Goal: Ask a question: Seek information or help from site administrators or community

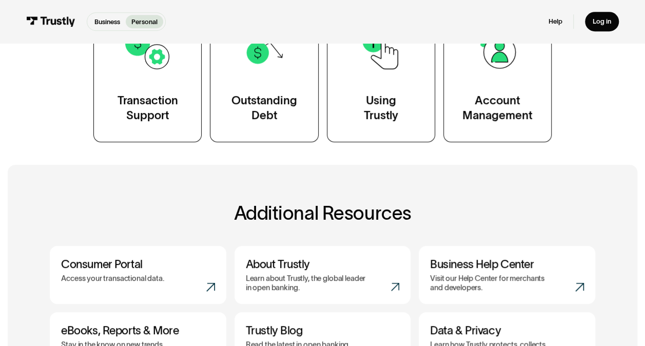
scroll to position [249, 0]
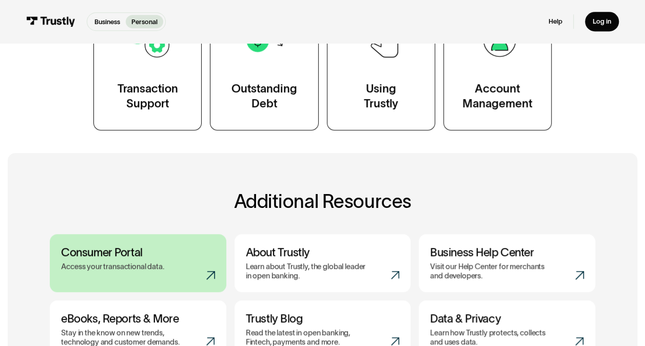
click at [122, 255] on h3 "Consumer Portal" at bounding box center [138, 251] width 154 height 13
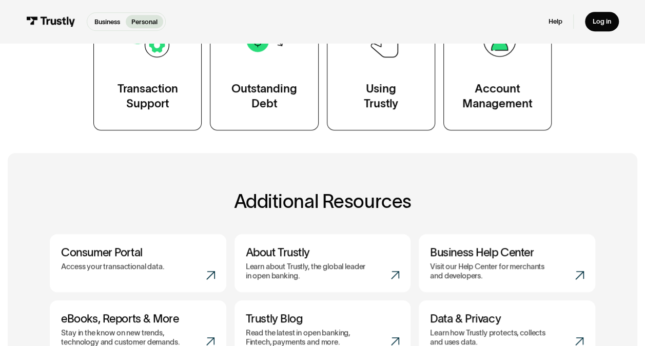
click at [550, 27] on div "Help Log in" at bounding box center [583, 22] width 70 height 20
click at [553, 24] on link "Help" at bounding box center [555, 21] width 14 height 9
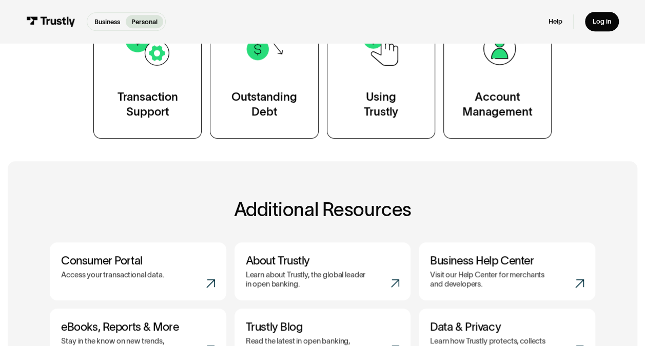
scroll to position [239, 0]
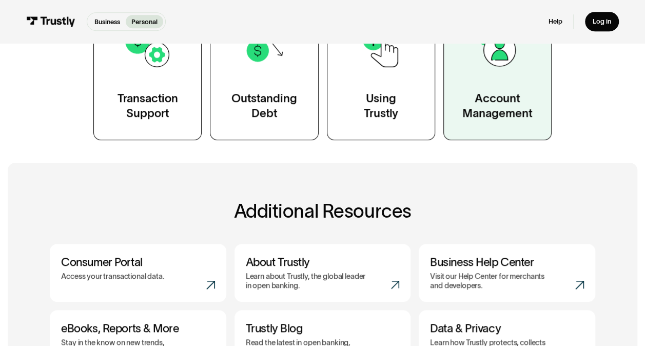
click at [445, 103] on link "Account Management" at bounding box center [497, 72] width 108 height 137
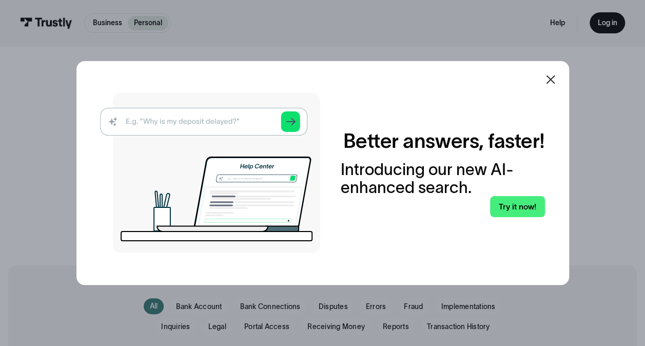
click at [557, 75] on icon at bounding box center [550, 79] width 12 height 12
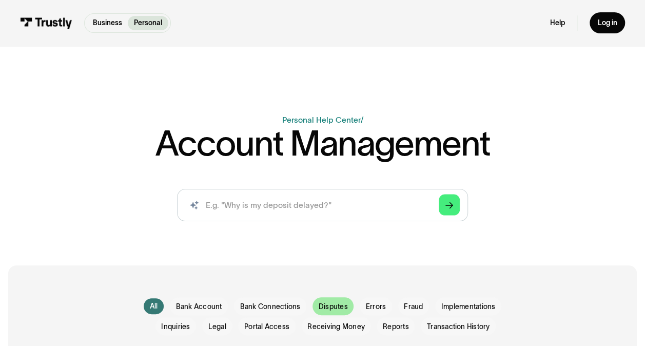
click at [326, 308] on span "Disputes" at bounding box center [333, 307] width 29 height 10
click at [332, 305] on span "Disputes" at bounding box center [333, 307] width 29 height 10
click at [328, 212] on input "search" at bounding box center [322, 205] width 290 height 32
type input "dispute"
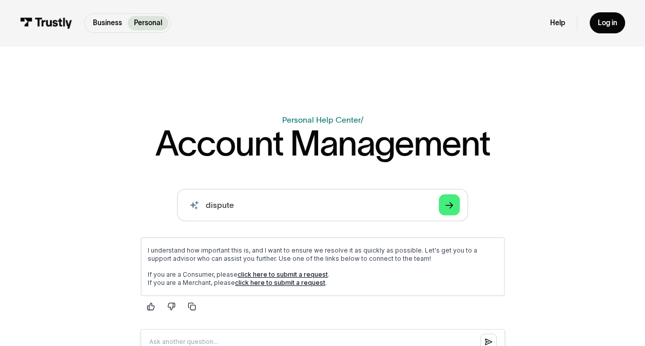
click at [265, 274] on link "click here to submit a request" at bounding box center [282, 274] width 90 height 8
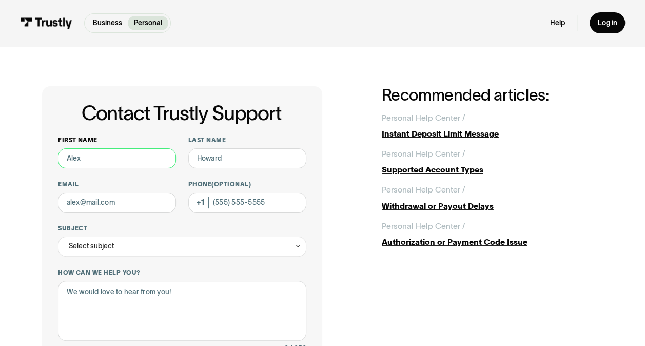
click at [135, 167] on input "First name" at bounding box center [117, 158] width 118 height 20
type input "Eric"
type input "R Garcia"
type input "edgesportstx@aol.com"
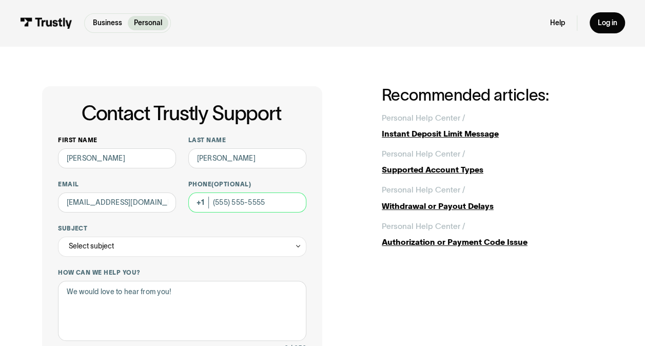
type input "(915) 218-4708"
click at [148, 243] on div "Select subject" at bounding box center [182, 247] width 248 height 20
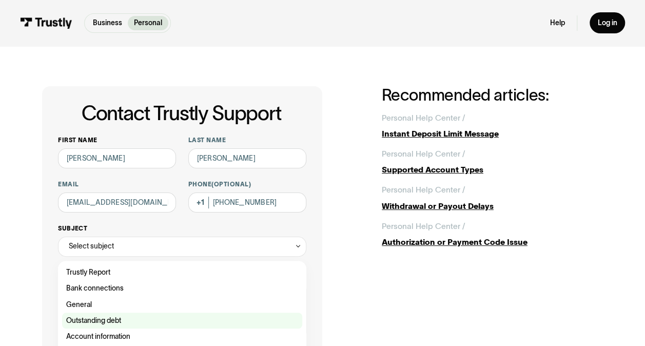
click at [164, 314] on div "Contact Trustly Support" at bounding box center [182, 321] width 241 height 16
type input "**********"
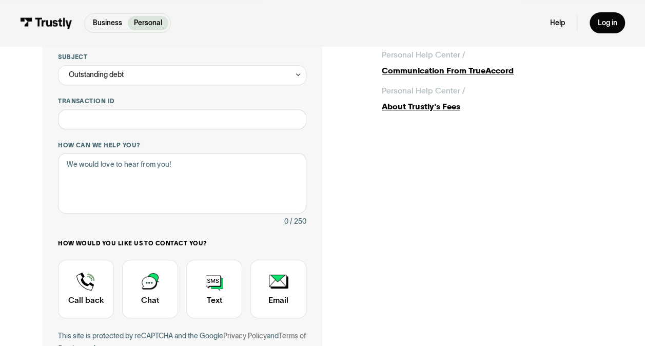
scroll to position [194, 0]
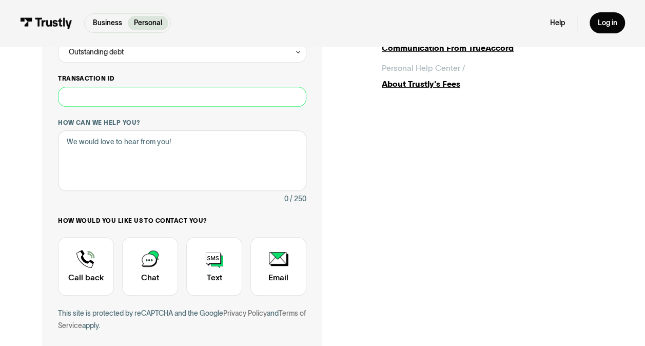
click at [210, 94] on input "Transaction ID" at bounding box center [182, 97] width 248 height 20
type input "***"
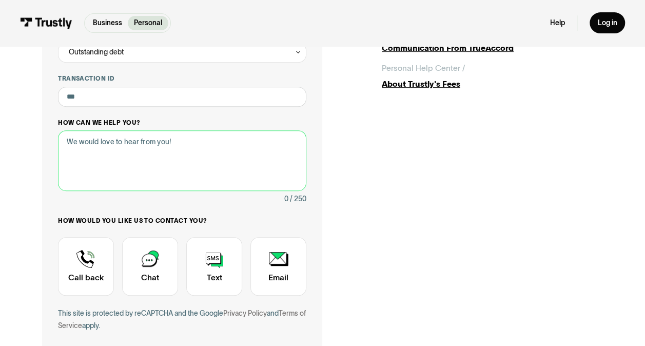
click at [94, 158] on textarea "How can we help you?" at bounding box center [182, 160] width 248 height 60
drag, startPoint x: 94, startPoint y: 158, endPoint x: 94, endPoint y: 148, distance: 10.3
paste textarea "I have received text messages claiming I owe $132.48 for DraftKings through Tru…"
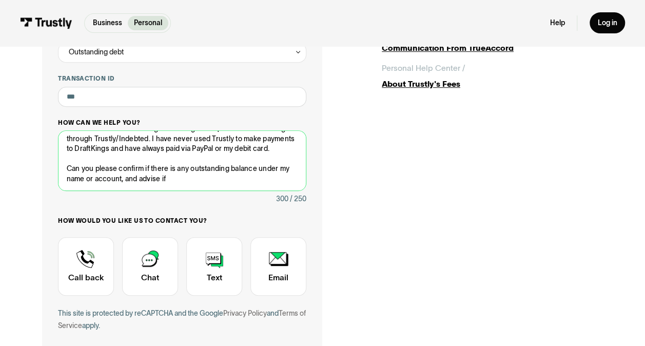
scroll to position [23, 0]
click at [67, 170] on textarea "I have received text messages claiming I owe $132.48 for DraftKings through Tru…" at bounding box center [182, 160] width 248 height 60
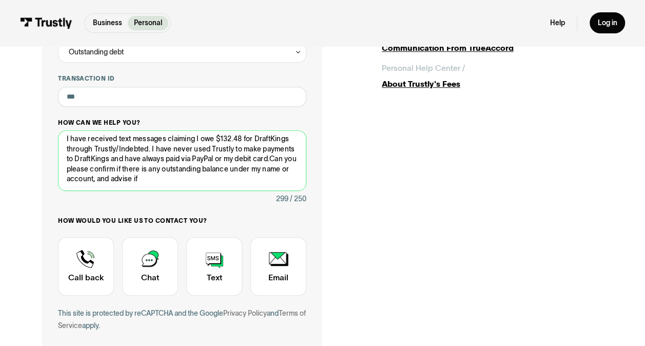
scroll to position [3, 0]
type textarea "I have received text messages claiming I owe $132.48 for DraftKings through Tru…"
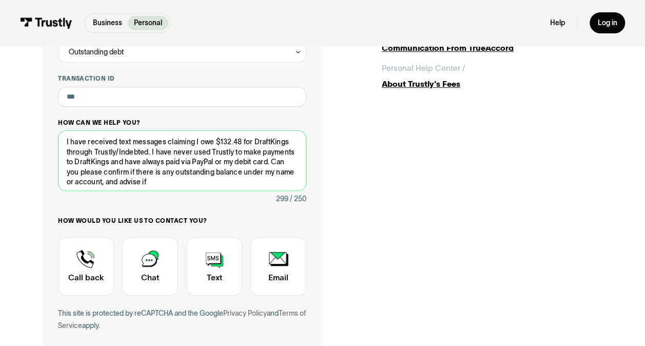
drag, startPoint x: 205, startPoint y: 183, endPoint x: 58, endPoint y: 141, distance: 153.0
click at [58, 141] on textarea "I have received text messages claiming I owe $132.48 for DraftKings through Tru…" at bounding box center [182, 160] width 248 height 60
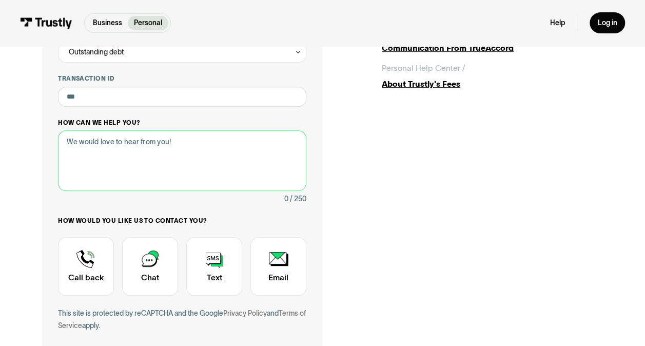
drag, startPoint x: 200, startPoint y: 145, endPoint x: 71, endPoint y: 143, distance: 129.3
click at [71, 143] on textarea "How can we help you?" at bounding box center [182, 160] width 248 height 60
click at [91, 142] on textarea "How can we help you?" at bounding box center [182, 160] width 248 height 60
paste textarea "I have received text messages stating I owe $132.48 for DraftKings via Trustly/…"
type textarea "I"
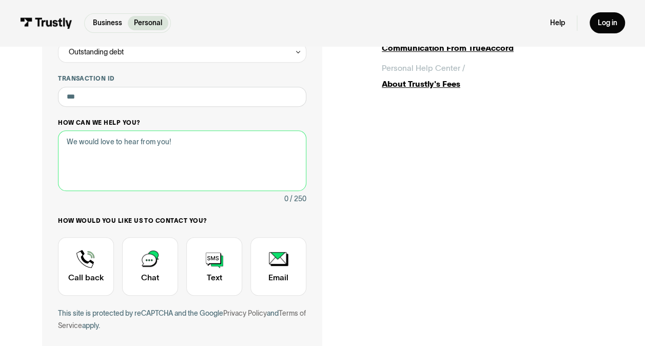
click at [262, 153] on textarea "How can we help you?" at bounding box center [182, 160] width 248 height 60
paste textarea "I received texts claiming I owe $132.48 for DraftKings via Trustly/Indebted. I’…"
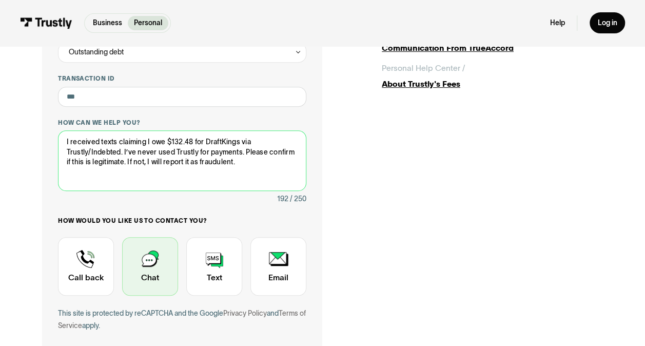
type textarea "I received texts claiming I owe $132.48 for DraftKings via Trustly/Indebted. I’…"
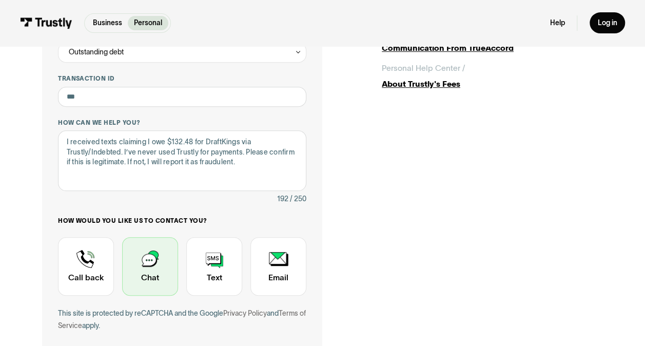
click at [144, 289] on div "Contact Trustly Support" at bounding box center [150, 266] width 56 height 59
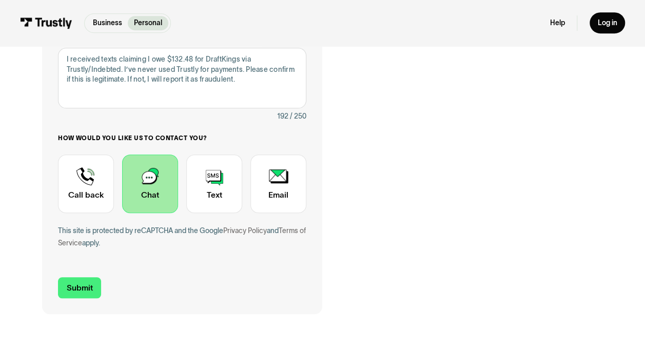
scroll to position [286, 0]
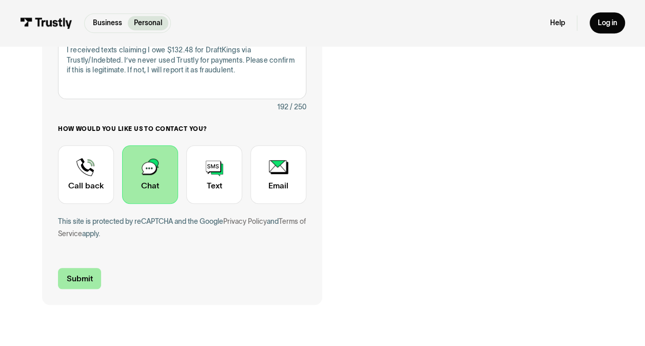
click at [87, 280] on input "Submit" at bounding box center [79, 278] width 43 height 21
type input "+19152184708"
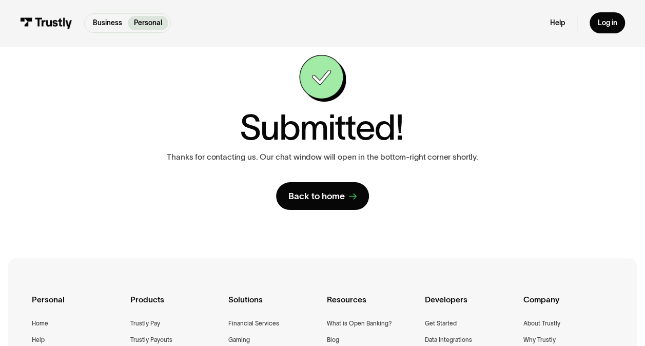
scroll to position [0, 0]
